Goal: Task Accomplishment & Management: Use online tool/utility

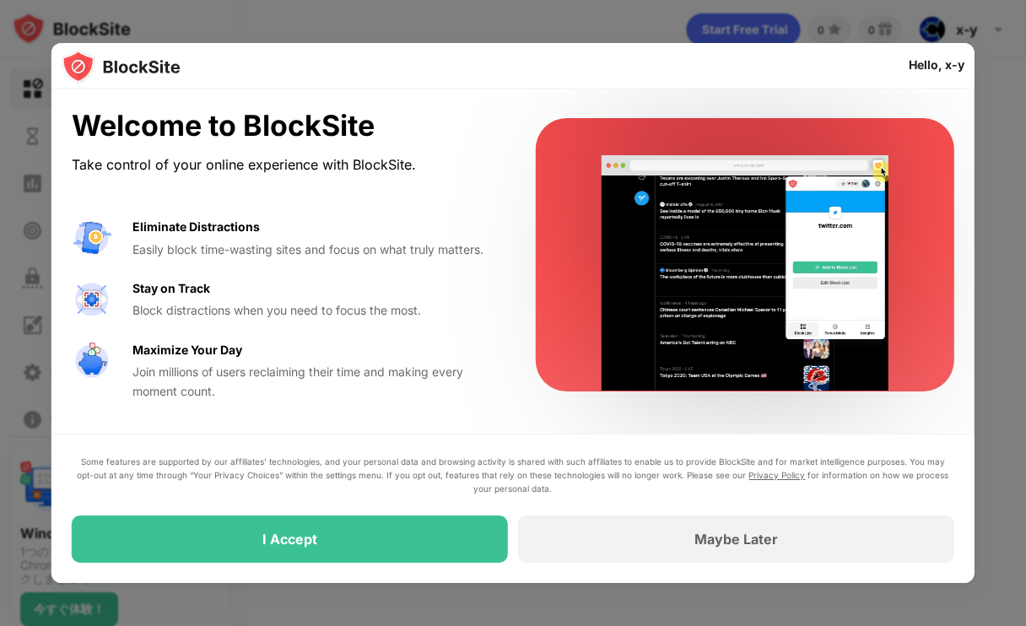
click at [992, 85] on div at bounding box center [513, 313] width 1026 height 626
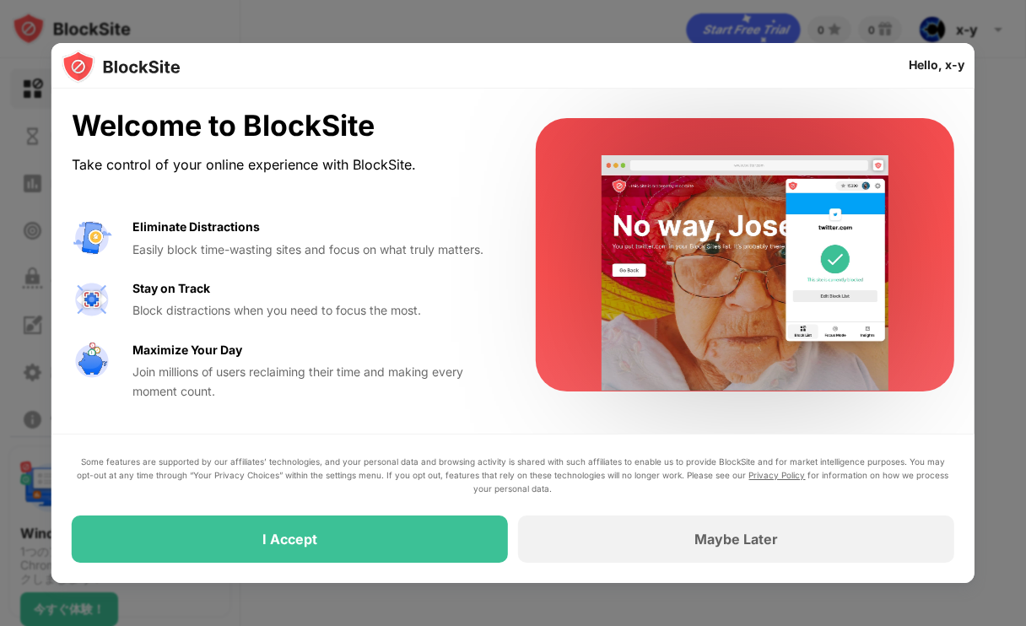
click at [161, 20] on div at bounding box center [513, 313] width 1026 height 626
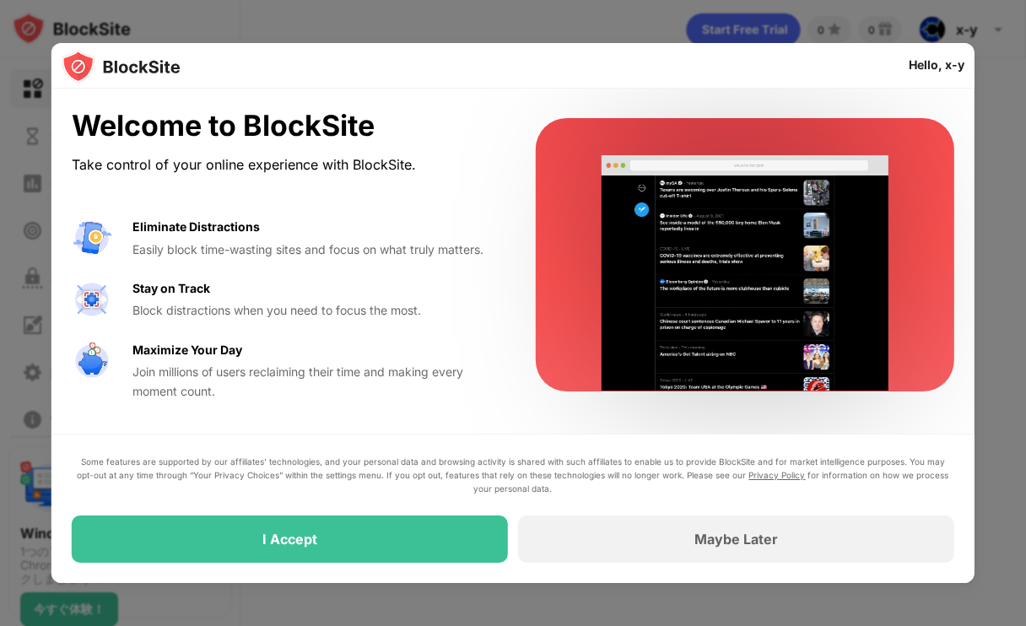
click at [316, 215] on div "Welcome to BlockSite Take control of your online experience with BlockSite. Eli…" at bounding box center [283, 255] width 423 height 292
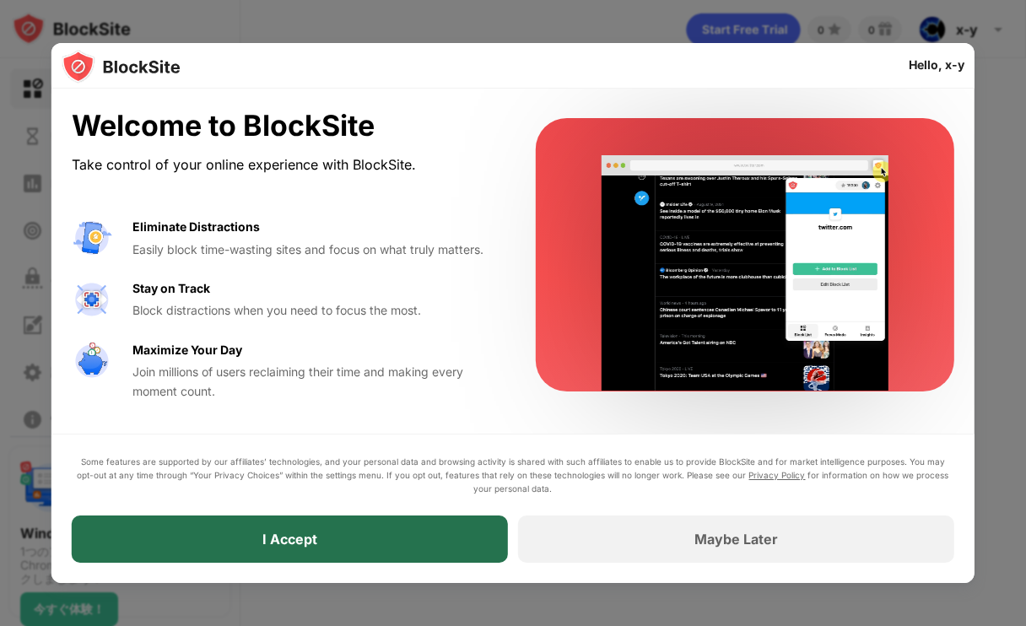
click at [418, 547] on div "I Accept" at bounding box center [290, 538] width 436 height 47
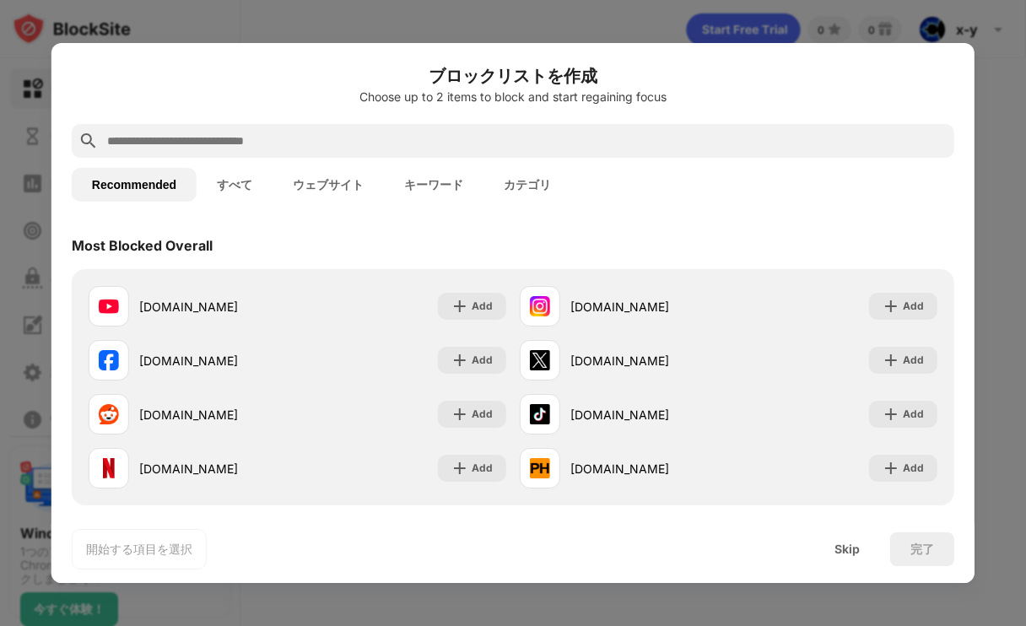
click at [242, 181] on button "すべて" at bounding box center [235, 185] width 76 height 34
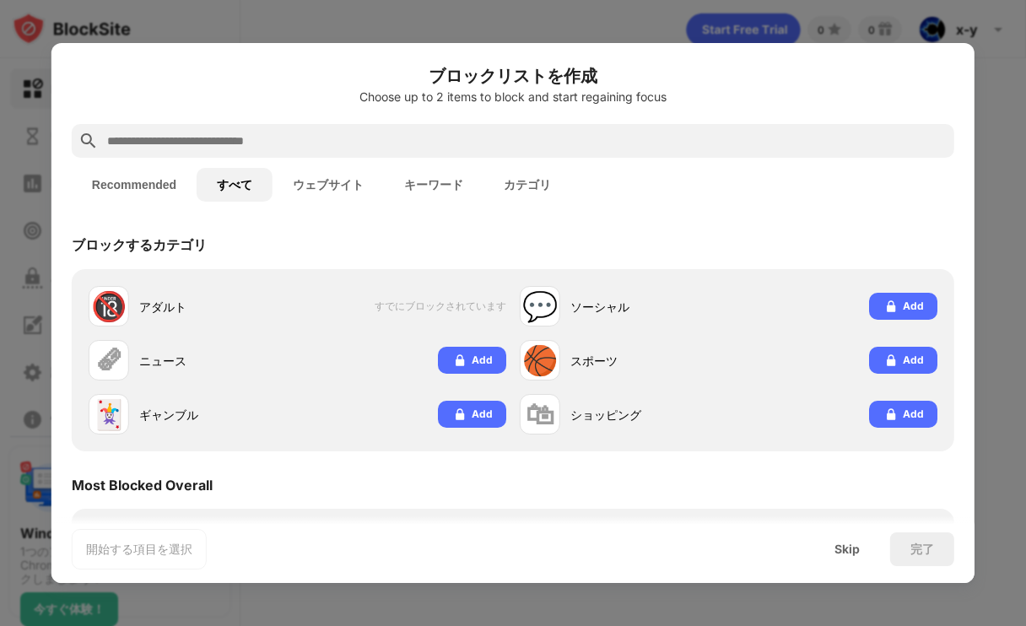
click at [419, 222] on div "ブロックするカテゴリ" at bounding box center [513, 245] width 882 height 47
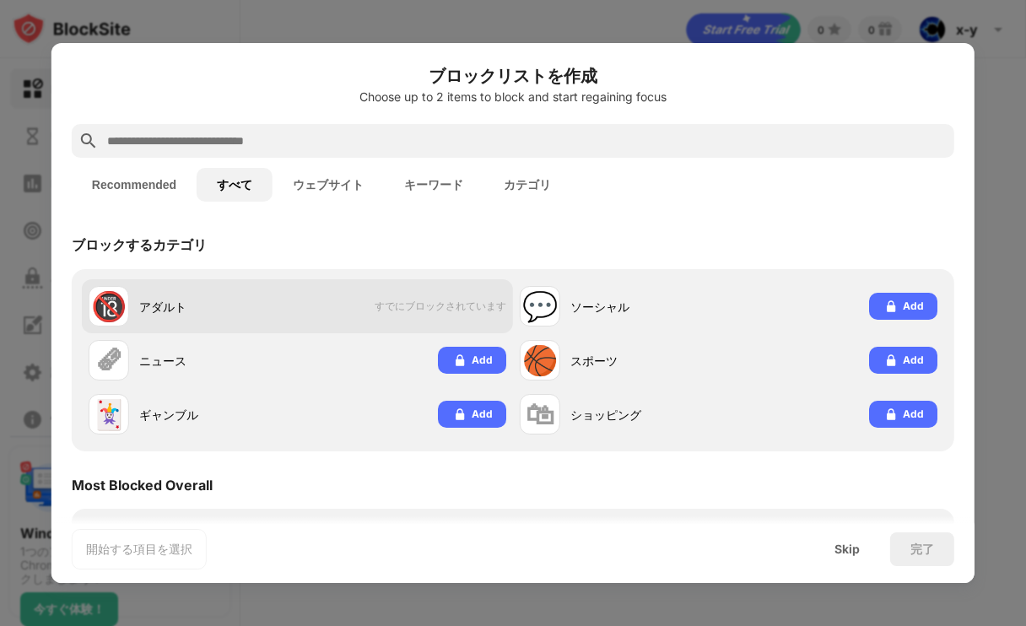
click at [417, 305] on span "すでにブロックされています" at bounding box center [441, 306] width 132 height 14
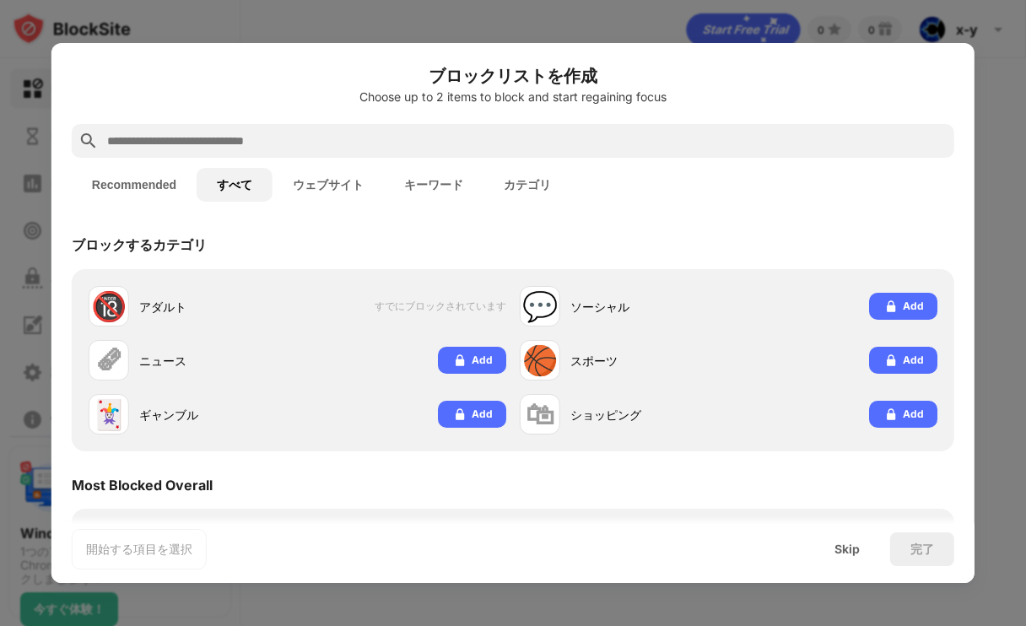
click at [452, 494] on div "Most Blocked Overall" at bounding box center [513, 484] width 882 height 47
click at [182, 185] on button "Recommended" at bounding box center [134, 185] width 125 height 34
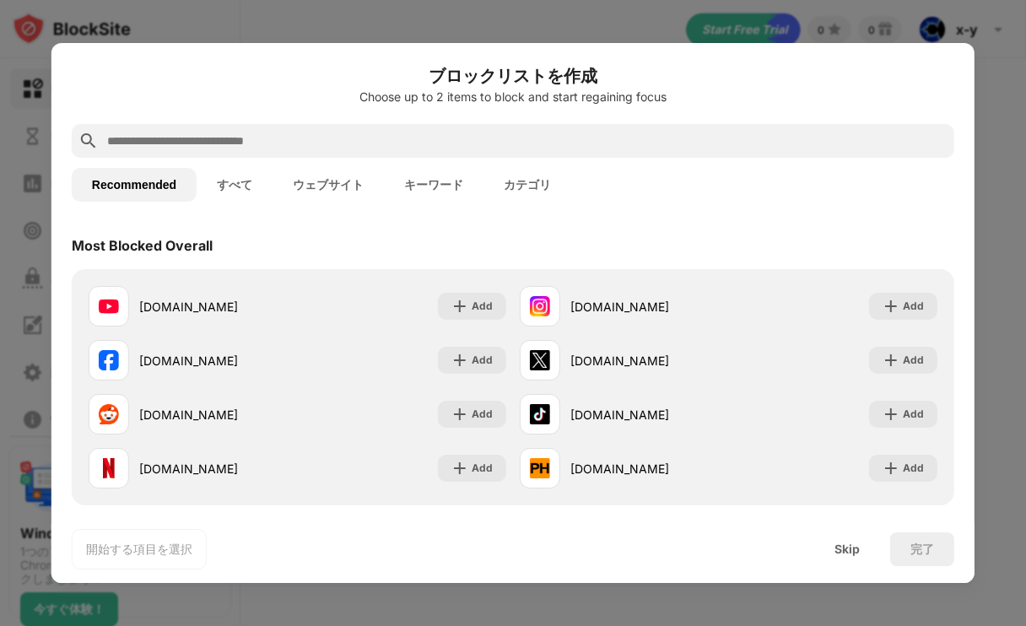
click at [170, 187] on button "Recommended" at bounding box center [134, 185] width 125 height 34
click at [840, 554] on div "Skip" at bounding box center [846, 548] width 25 height 13
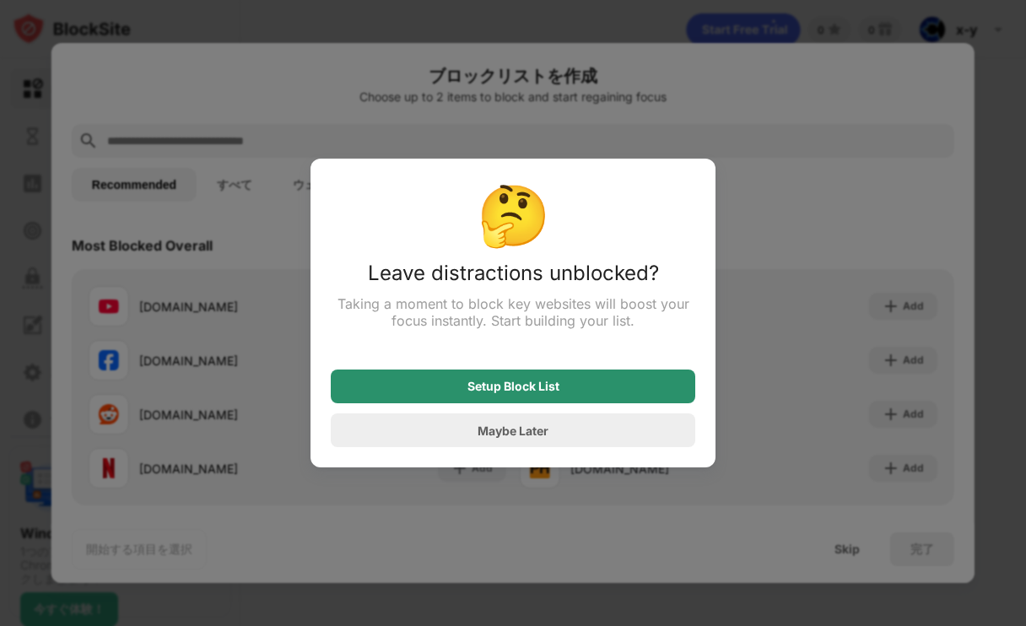
click at [607, 392] on div "Setup Block List" at bounding box center [513, 386] width 364 height 34
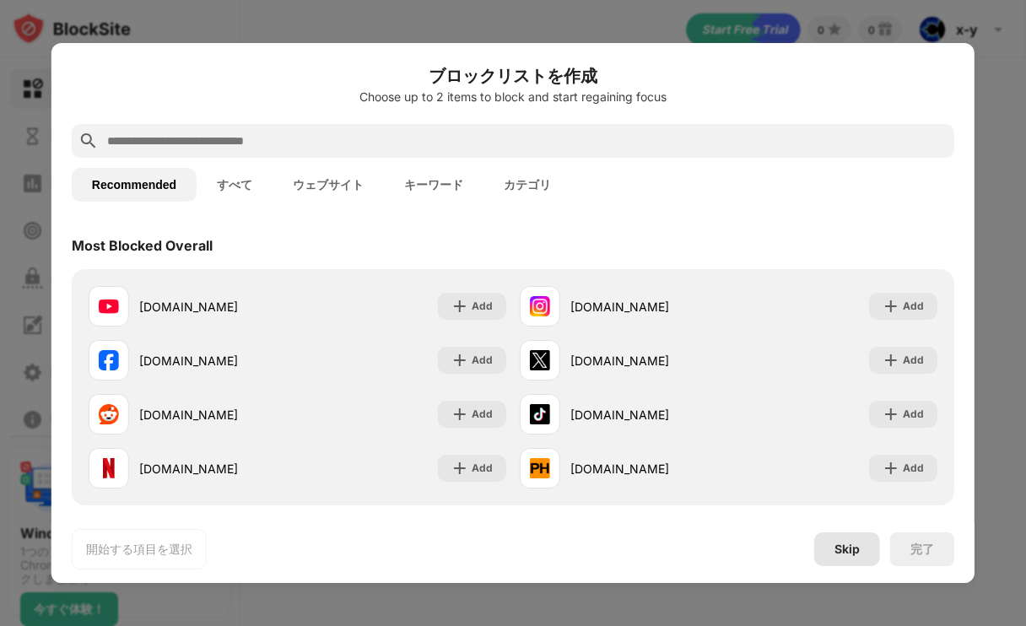
click at [841, 561] on div "Skip" at bounding box center [847, 549] width 66 height 34
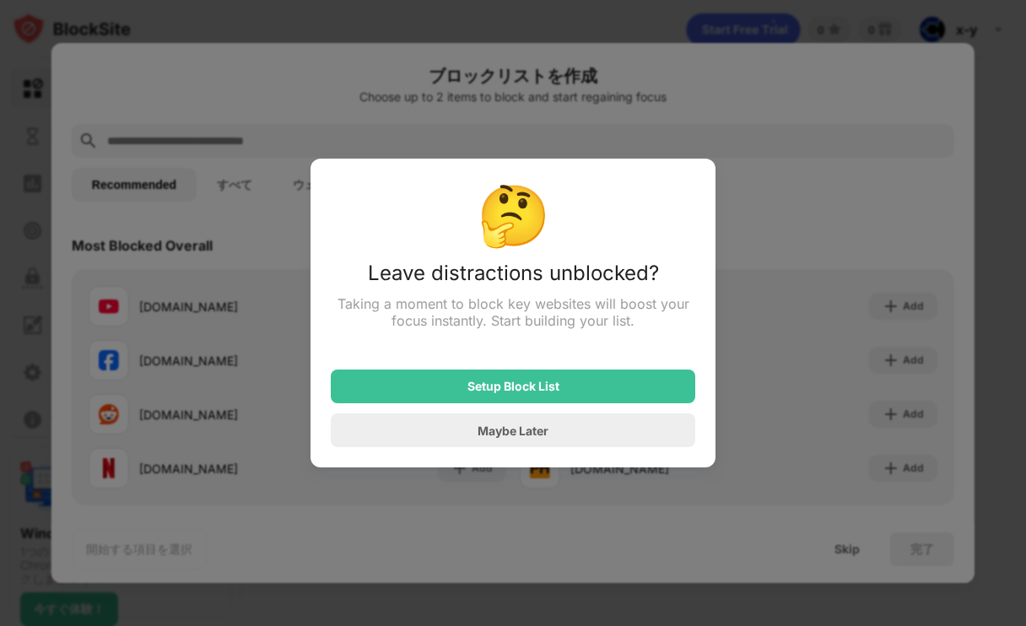
click at [840, 561] on div at bounding box center [513, 313] width 1026 height 626
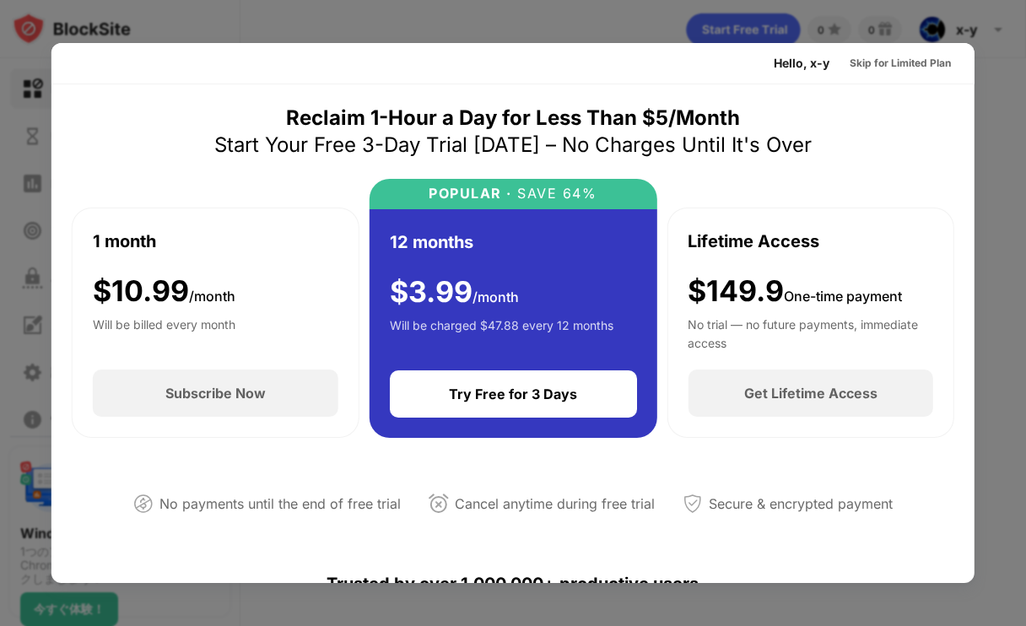
click at [30, 30] on div at bounding box center [513, 313] width 1026 height 626
click at [914, 68] on div "Skip for Limited Plan" at bounding box center [899, 63] width 101 height 17
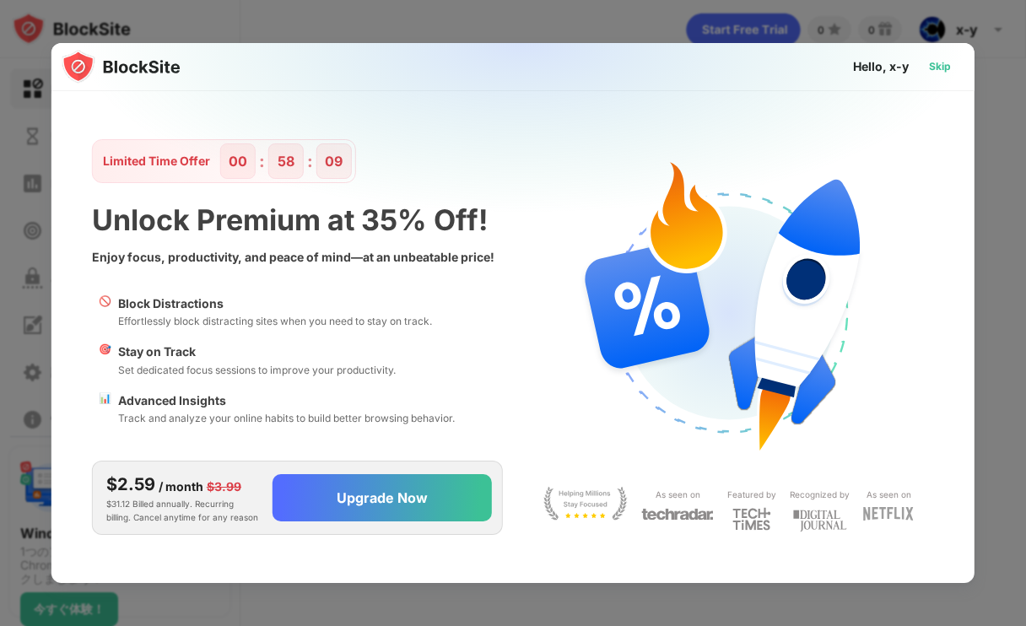
click at [934, 67] on div "Skip" at bounding box center [940, 66] width 22 height 17
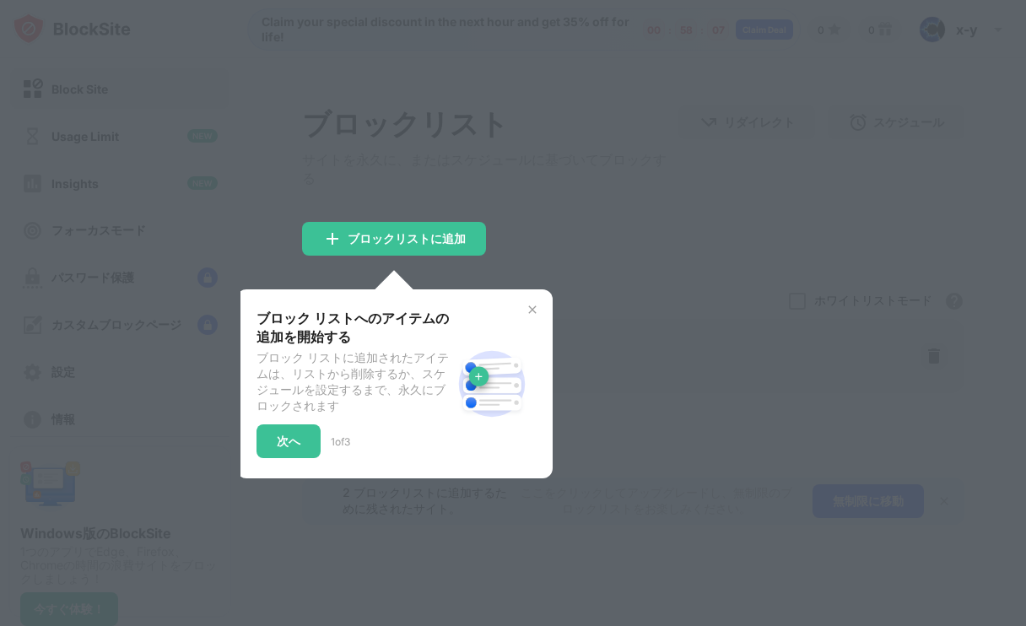
click at [531, 303] on img at bounding box center [532, 309] width 13 height 13
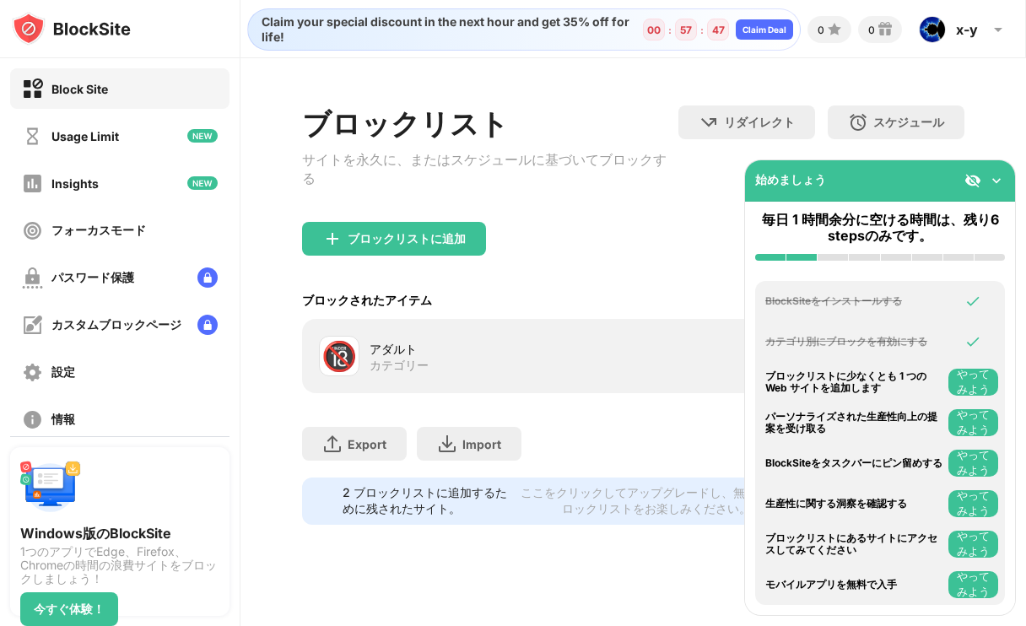
click at [1004, 178] on img at bounding box center [996, 180] width 17 height 17
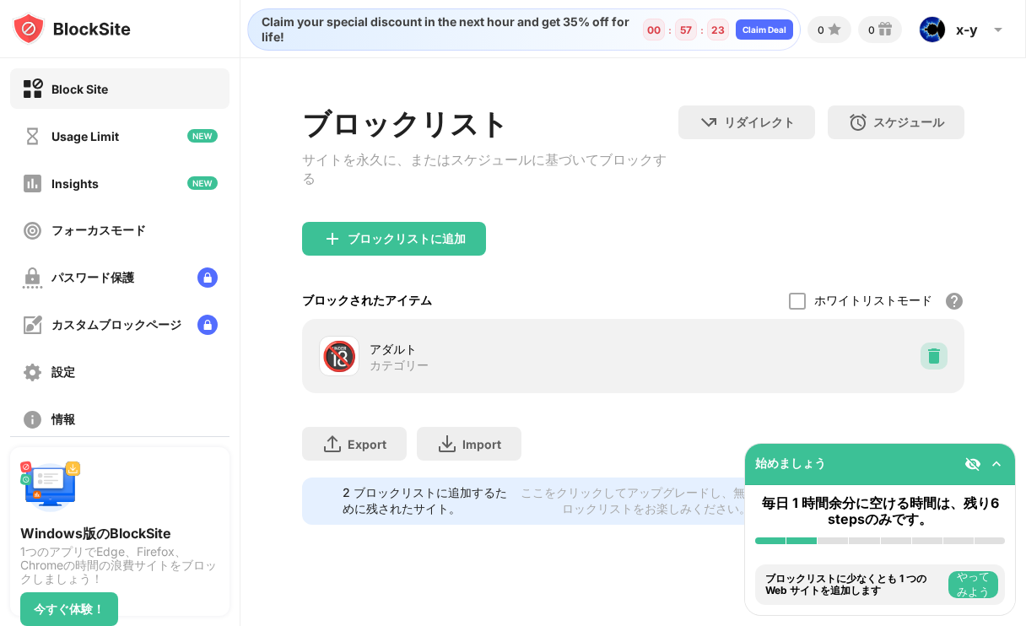
click at [935, 348] on img at bounding box center [933, 356] width 17 height 17
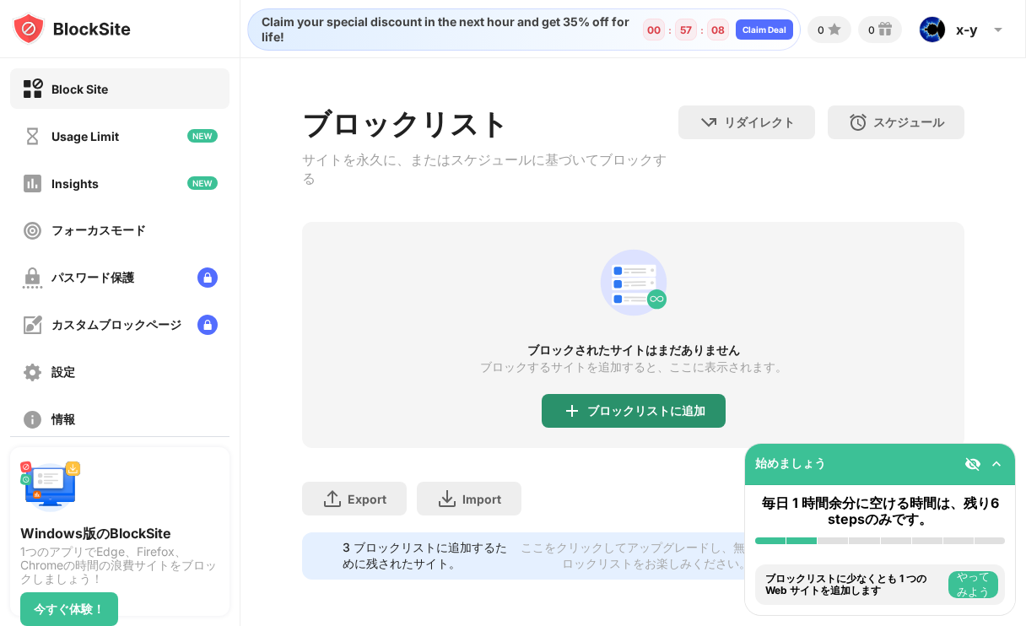
click at [657, 406] on div "ブロックリストに追加" at bounding box center [634, 411] width 184 height 34
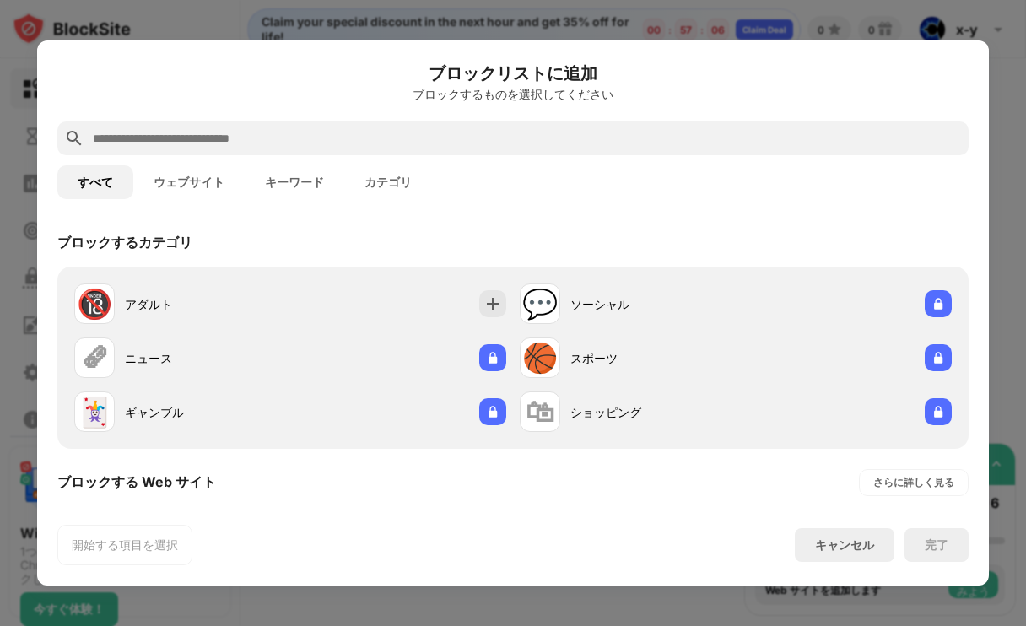
click at [336, 143] on input "text" at bounding box center [526, 138] width 871 height 20
